Goal: Information Seeking & Learning: Check status

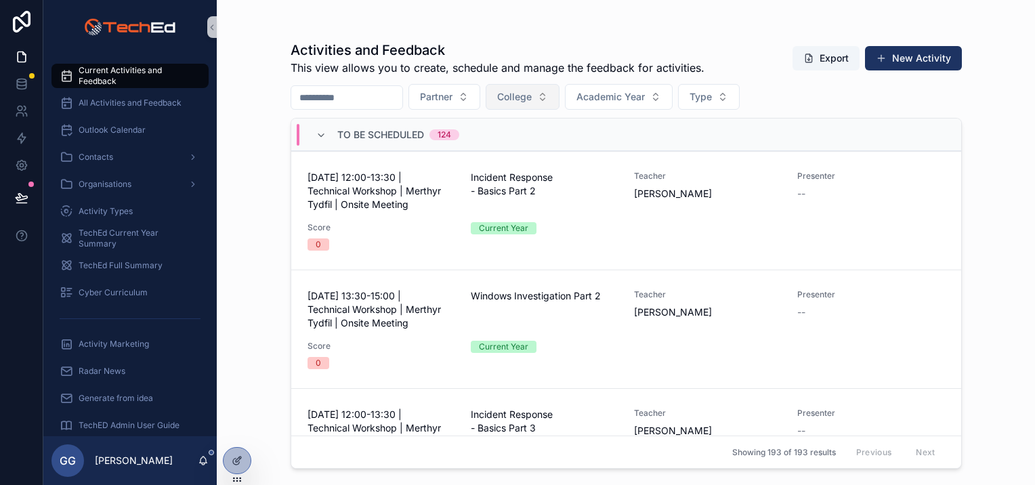
click at [547, 104] on button "College" at bounding box center [523, 97] width 74 height 26
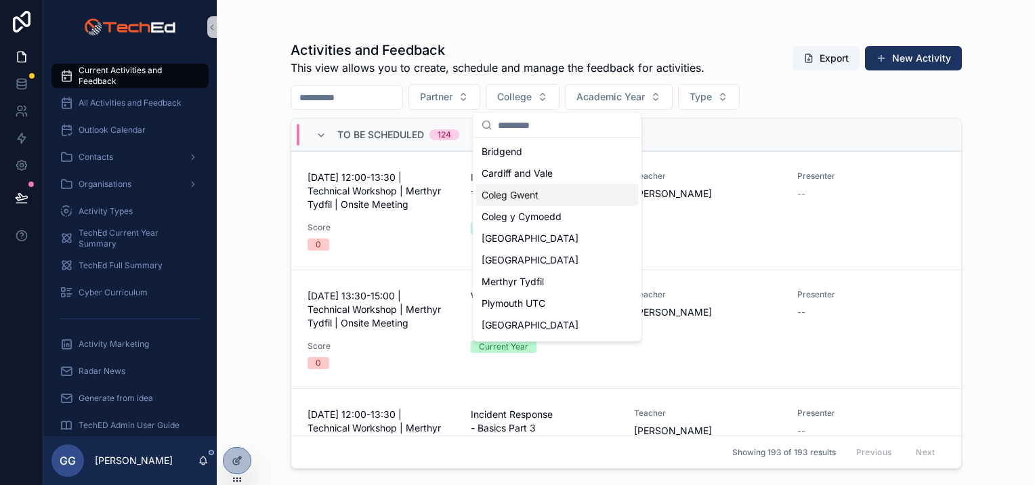
click at [539, 198] on div "Coleg Gwent" at bounding box center [557, 195] width 163 height 22
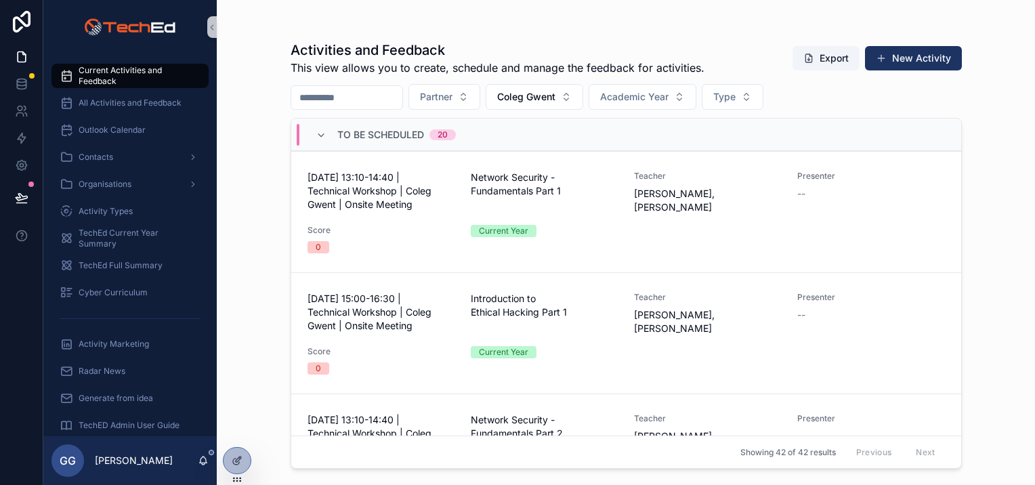
click at [312, 134] on div "To Be Scheduled 20" at bounding box center [385, 135] width 173 height 22
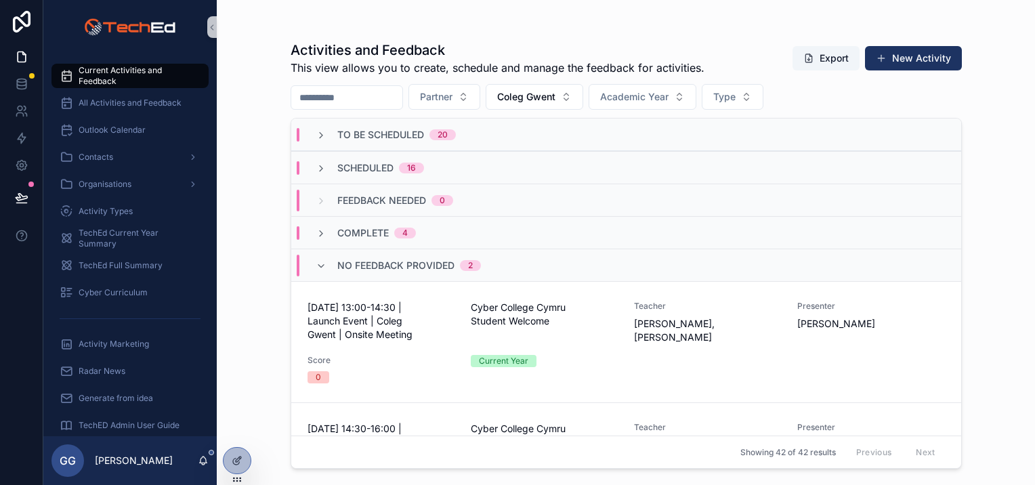
click at [327, 167] on div "Scheduled 16" at bounding box center [370, 168] width 108 height 14
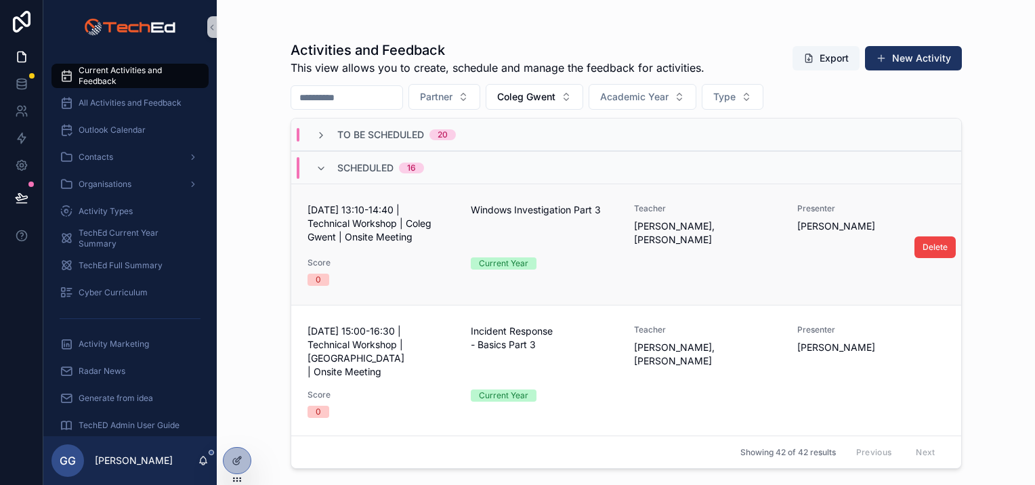
click at [746, 252] on div "[DATE] 13:10-14:40 | Technical Workshop | Coleg Gwent | Onsite Meeting Windows …" at bounding box center [626, 244] width 637 height 83
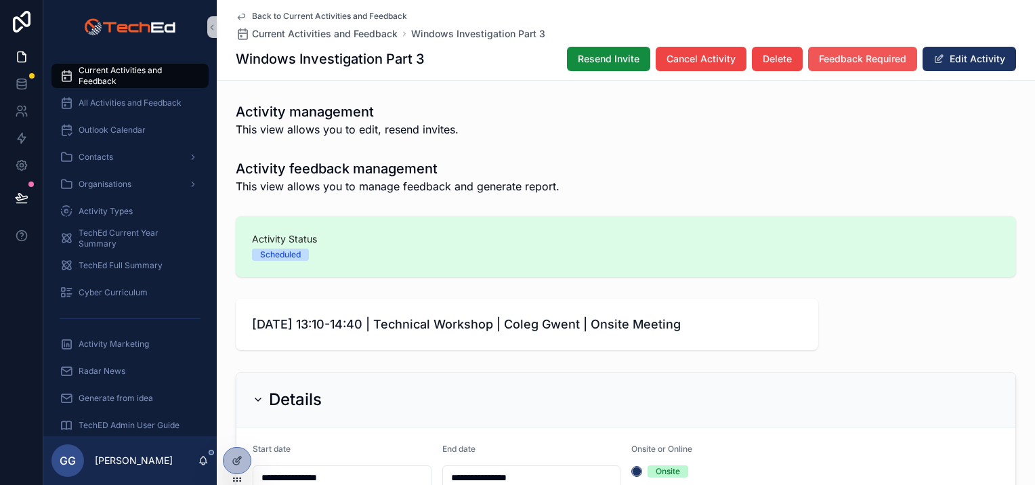
click at [834, 62] on span "Feedback Required" at bounding box center [862, 59] width 87 height 14
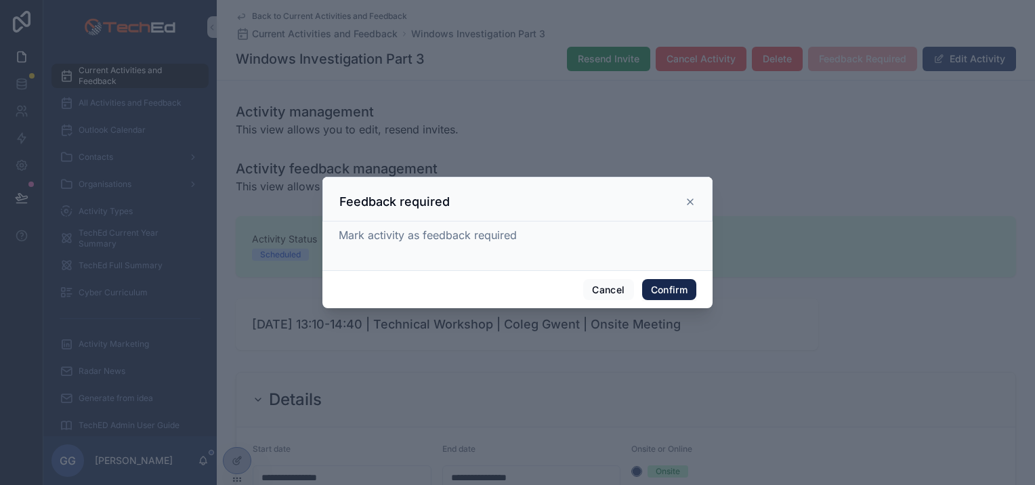
click at [656, 289] on button "Confirm" at bounding box center [669, 290] width 54 height 22
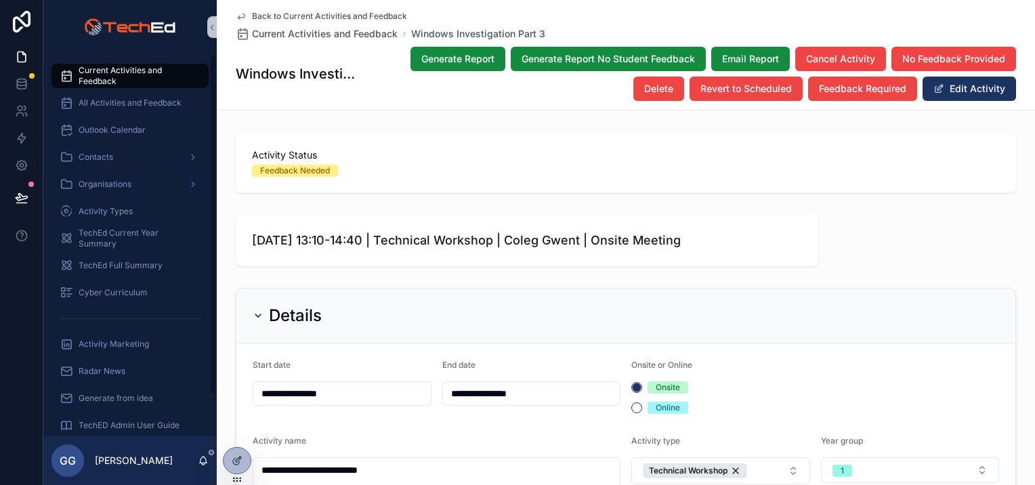
click at [131, 64] on link "Current Activities and Feedback" at bounding box center [129, 76] width 157 height 24
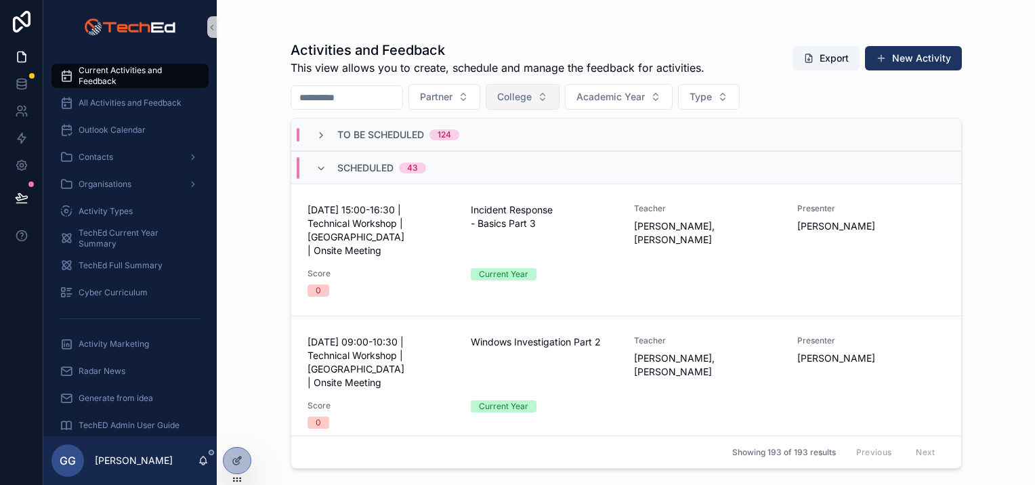
click at [559, 106] on button "College" at bounding box center [523, 97] width 74 height 26
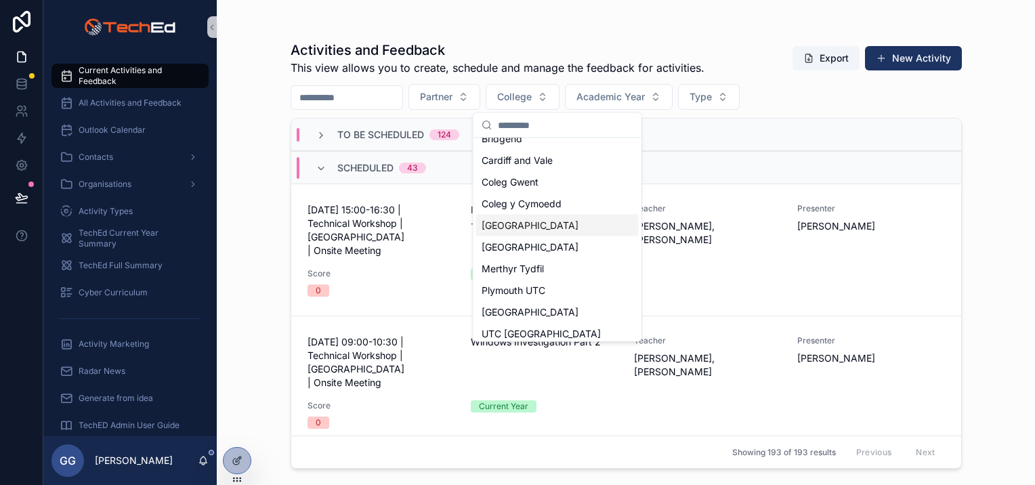
scroll to position [19, 0]
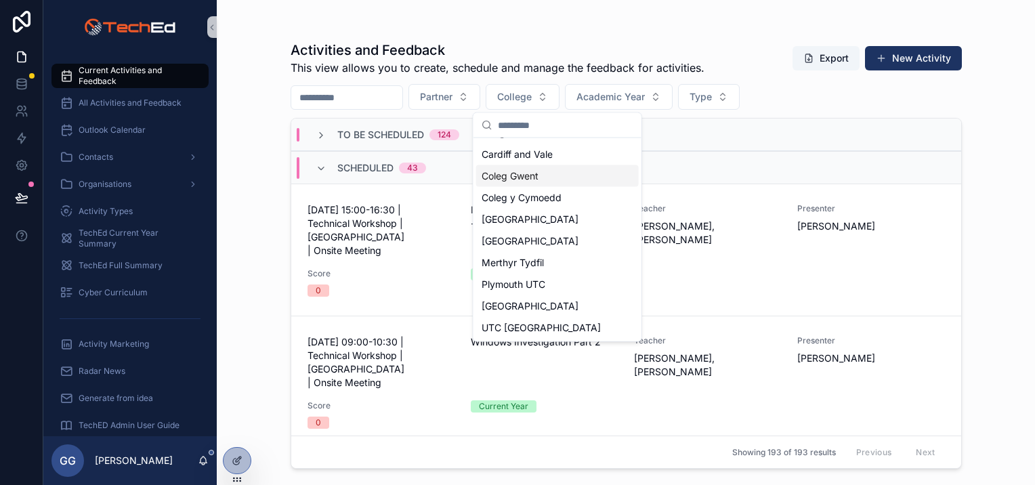
click at [520, 177] on span "Coleg Gwent" at bounding box center [510, 176] width 57 height 14
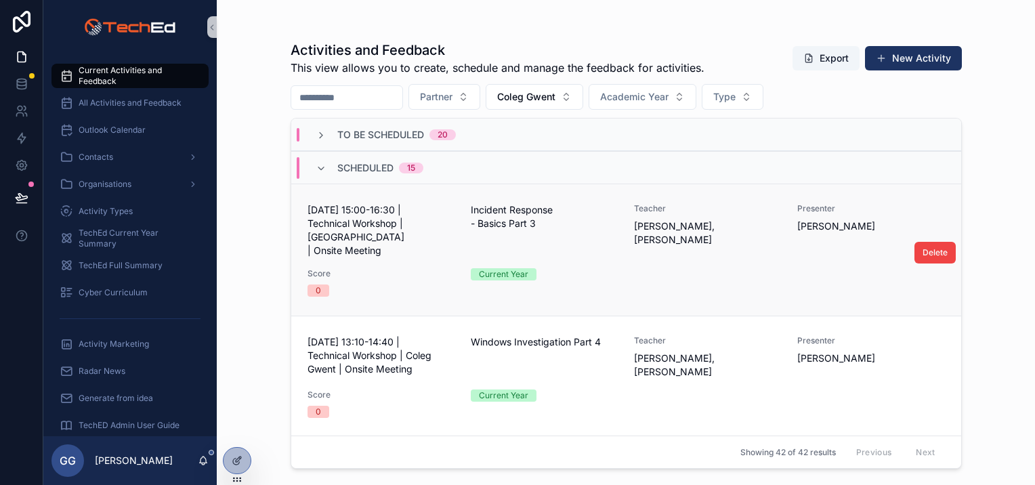
click at [607, 234] on div "Incident Response - Basics Part 3" at bounding box center [544, 230] width 147 height 54
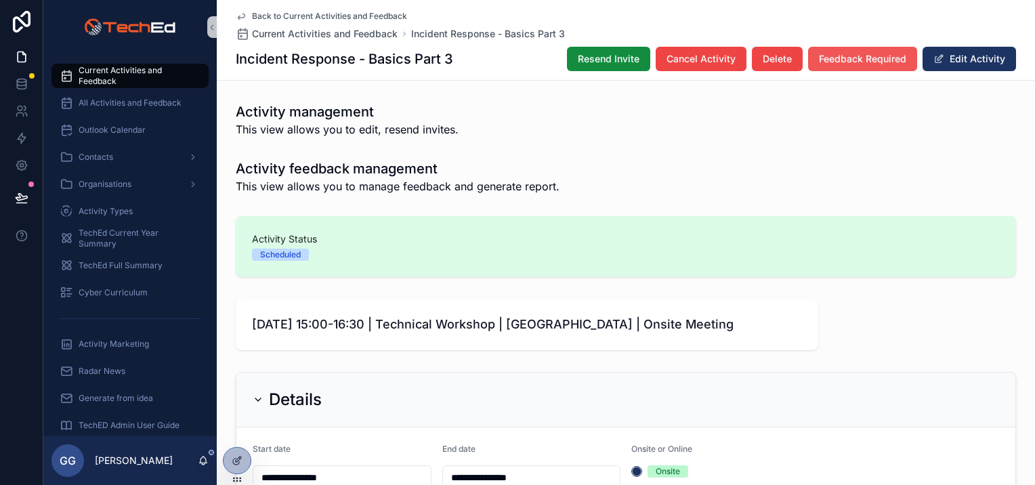
click at [832, 60] on span "Feedback Required" at bounding box center [862, 59] width 87 height 14
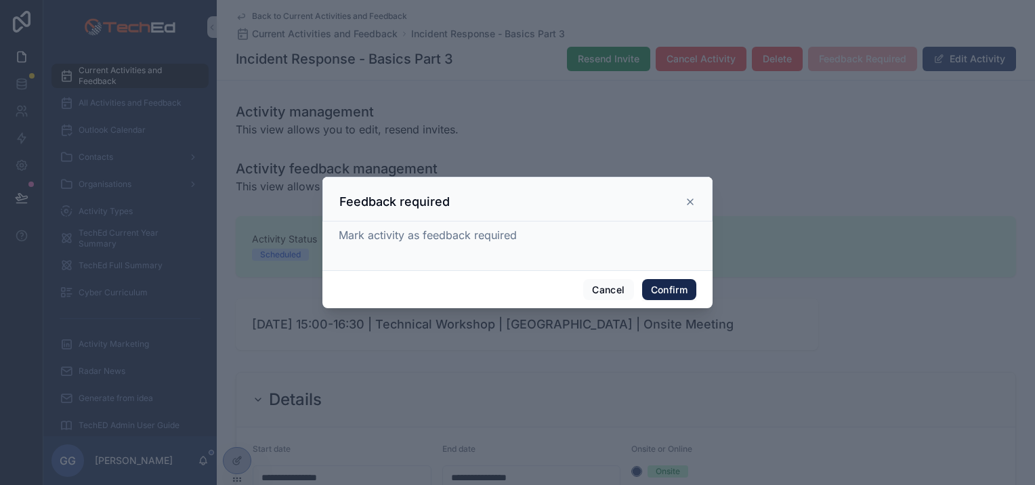
click at [671, 285] on button "Confirm" at bounding box center [669, 290] width 54 height 22
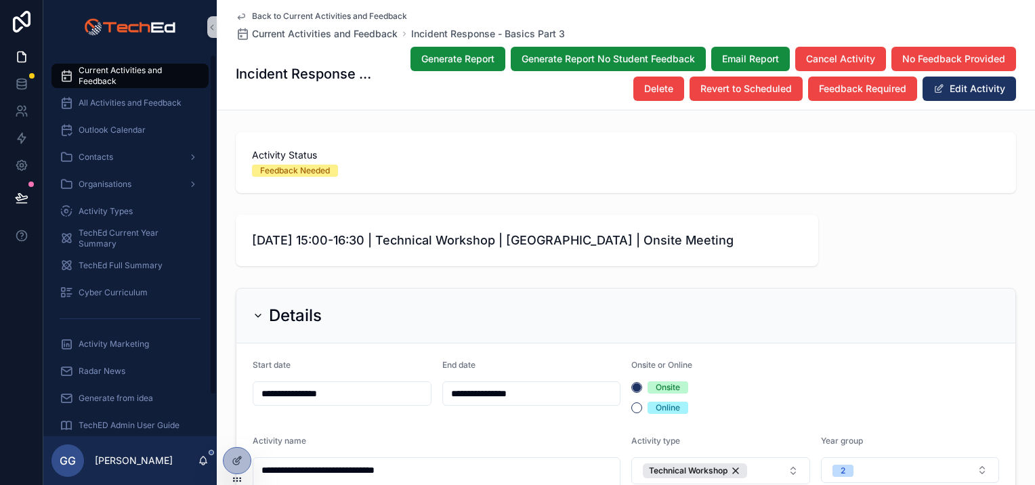
click at [131, 75] on span "Current Activities and Feedback" at bounding box center [137, 76] width 116 height 22
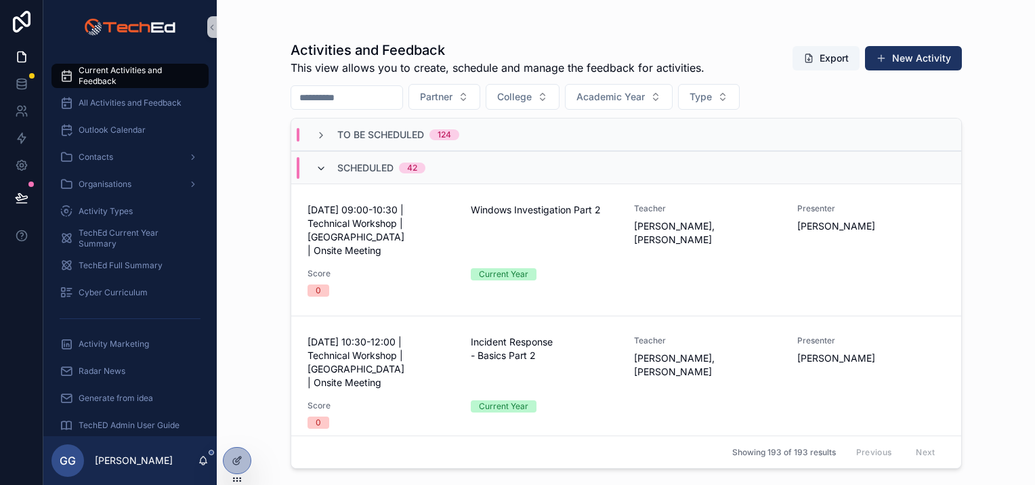
click at [318, 167] on icon "scrollable content" at bounding box center [321, 168] width 11 height 11
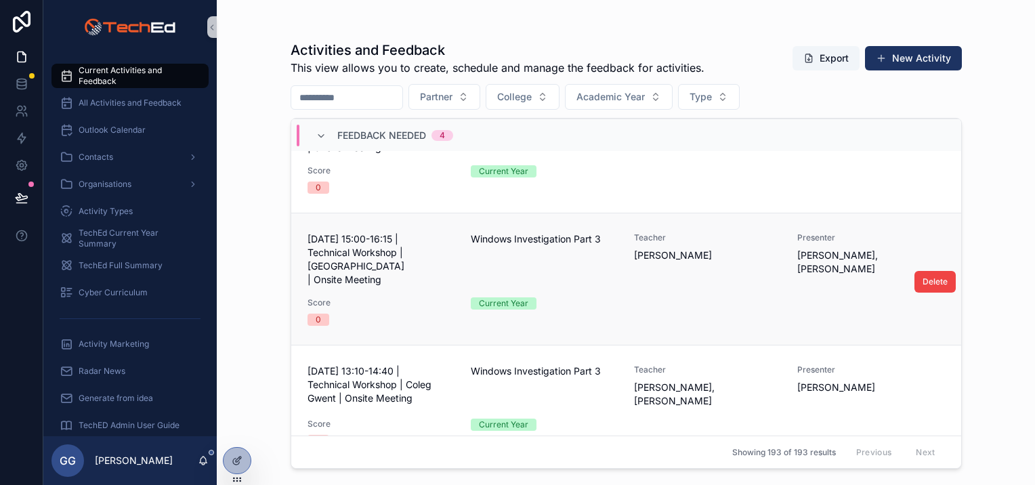
scroll to position [203, 0]
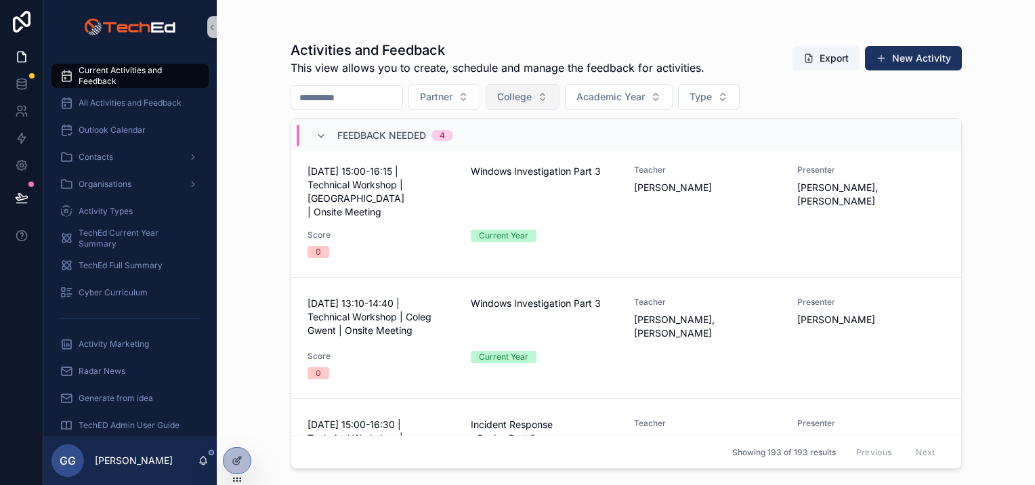
click at [550, 108] on button "College" at bounding box center [523, 97] width 74 height 26
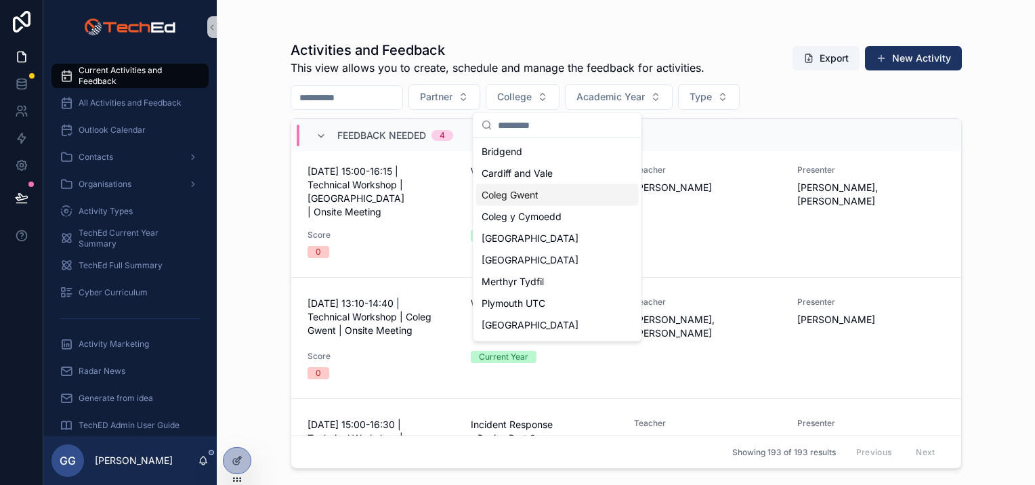
click at [527, 188] on span "Coleg Gwent" at bounding box center [510, 195] width 57 height 14
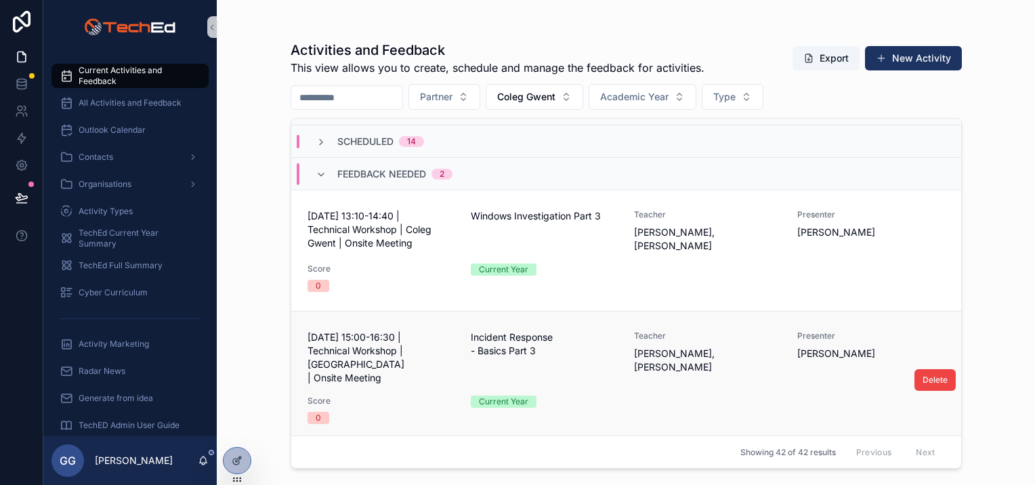
scroll to position [3, 0]
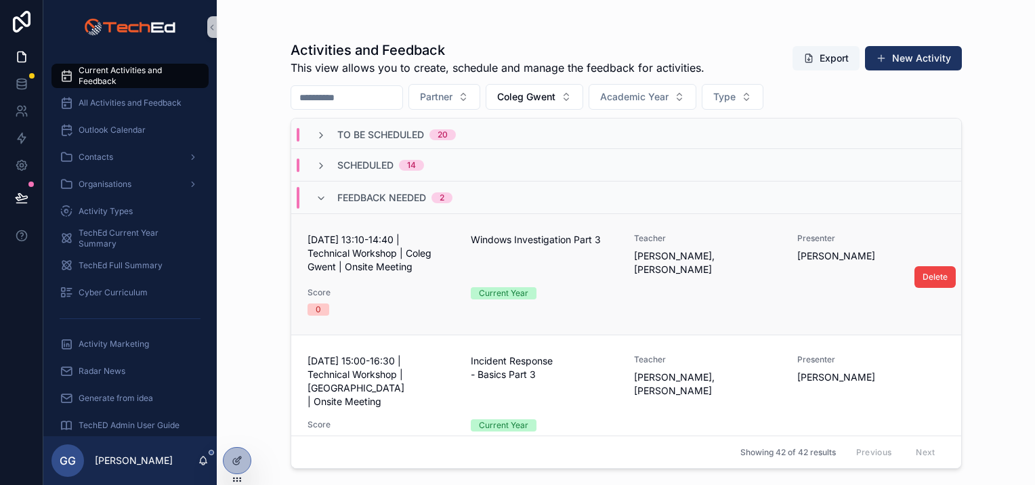
click at [399, 295] on span "Score" at bounding box center [381, 292] width 147 height 11
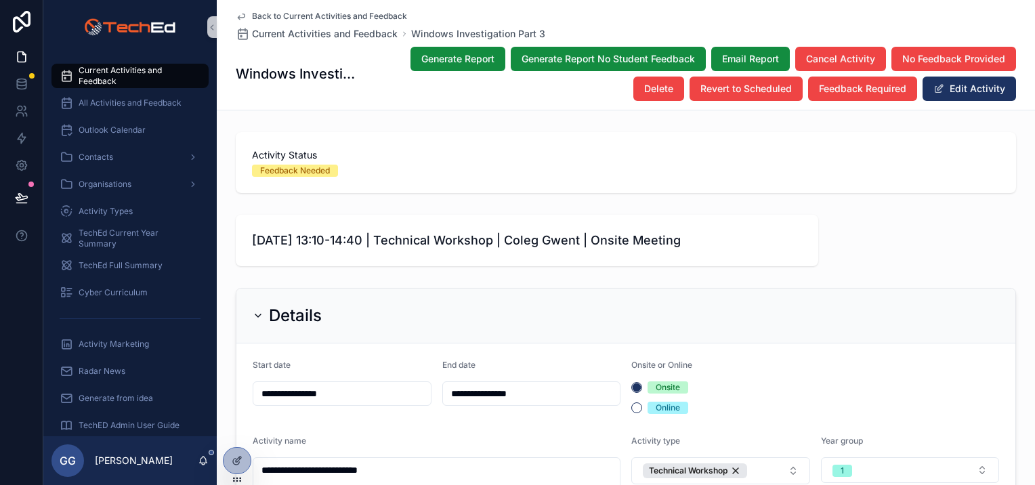
click at [133, 67] on span "Current Activities and Feedback" at bounding box center [137, 76] width 116 height 22
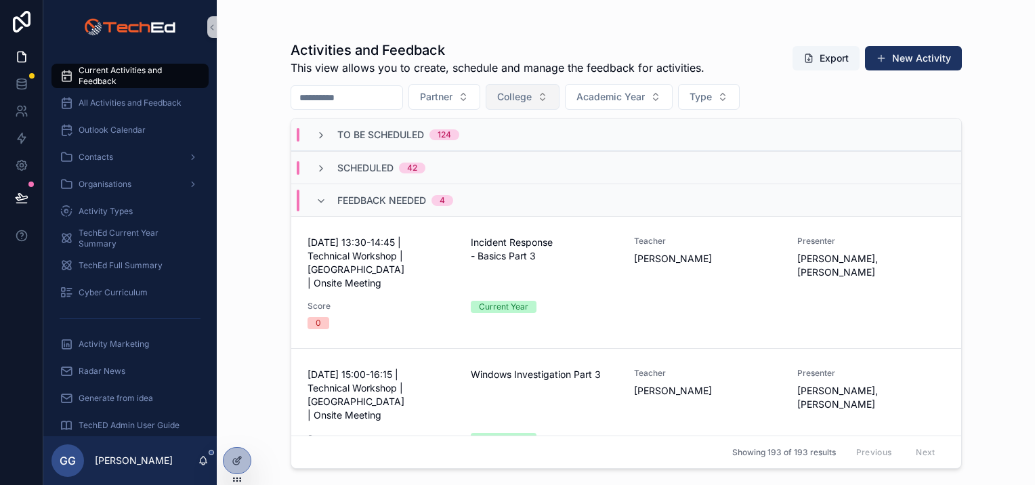
click at [532, 102] on span "College" at bounding box center [514, 97] width 35 height 14
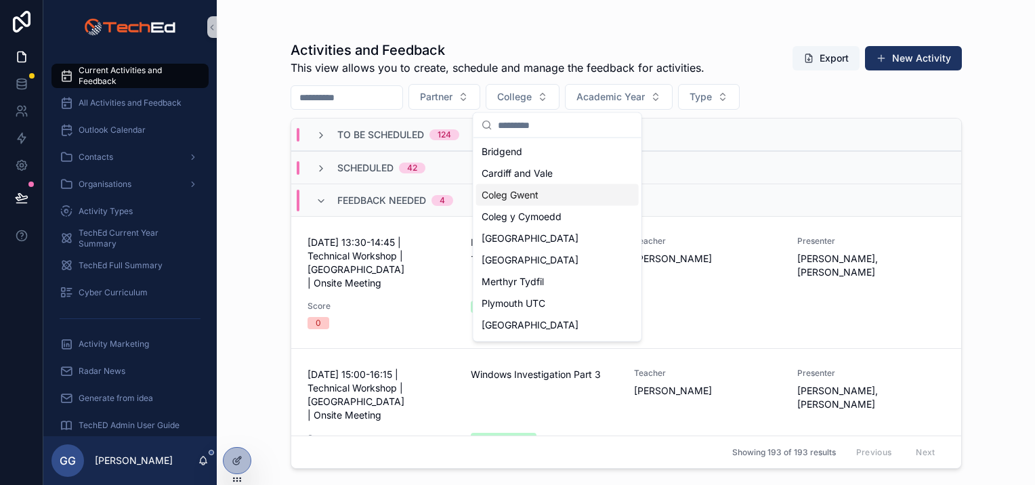
click at [540, 195] on div "Coleg Gwent" at bounding box center [557, 195] width 163 height 22
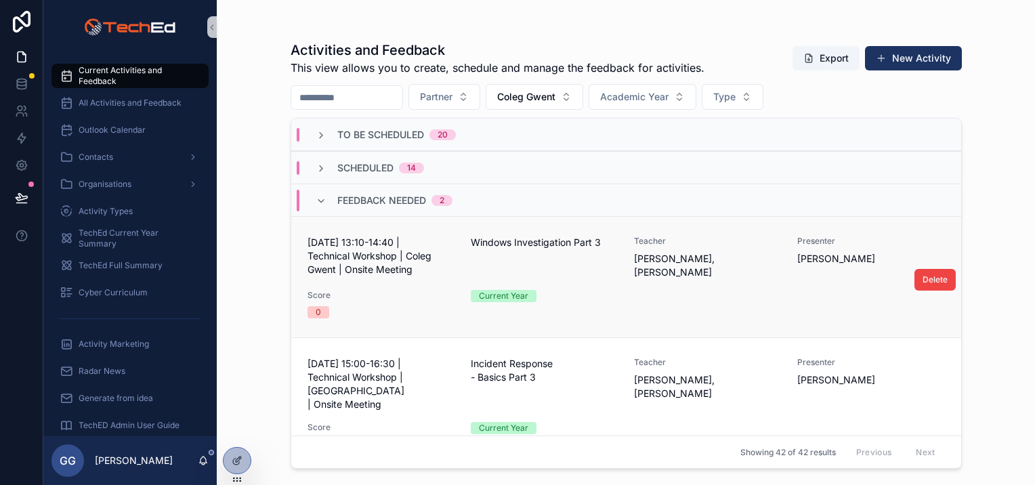
click at [396, 278] on div "[DATE] 13:10-14:40 | Technical Workshop | Coleg Gwent | Onsite Meeting Windows …" at bounding box center [626, 277] width 637 height 83
click at [383, 387] on span "[DATE] 15:00-16:30 | Technical Workshop | [GEOGRAPHIC_DATA] | Onsite Meeting" at bounding box center [381, 384] width 147 height 54
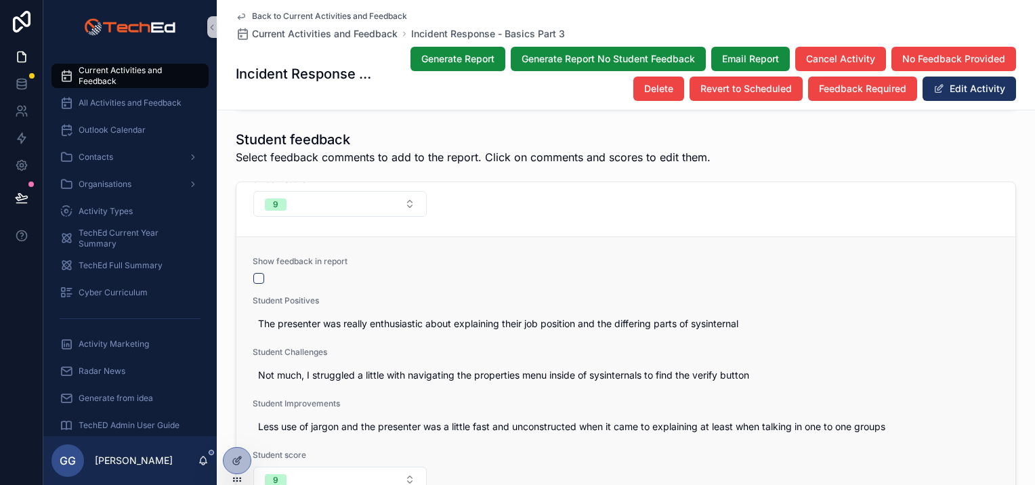
scroll to position [509, 0]
